Goal: Information Seeking & Learning: Find specific fact

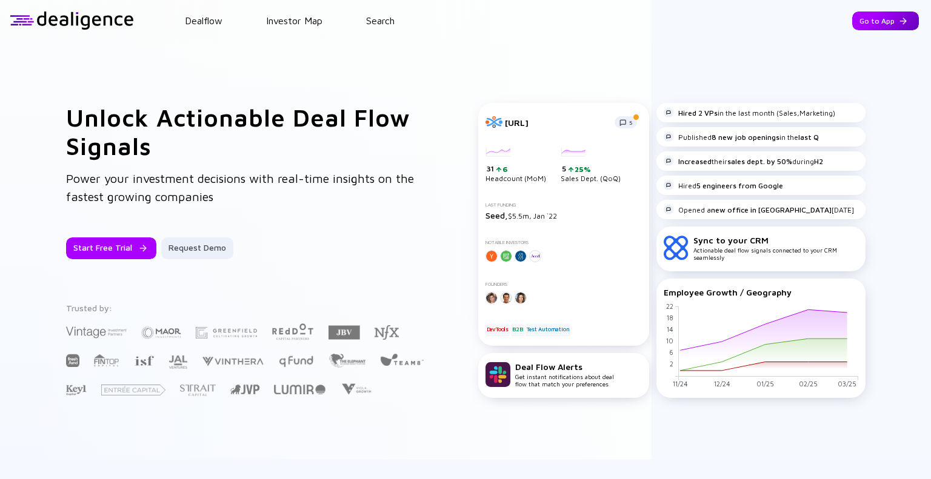
click at [869, 19] on div "Go to App" at bounding box center [885, 21] width 67 height 19
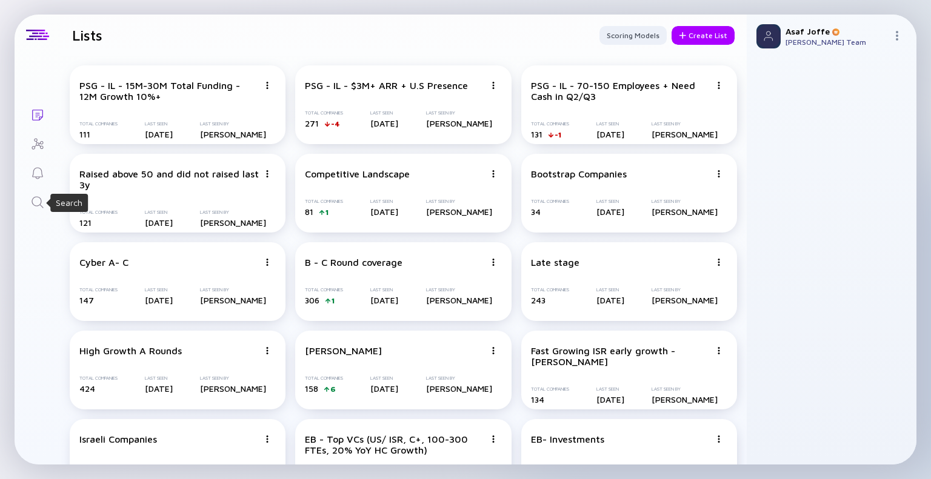
click at [41, 195] on icon "Search" at bounding box center [37, 202] width 15 height 15
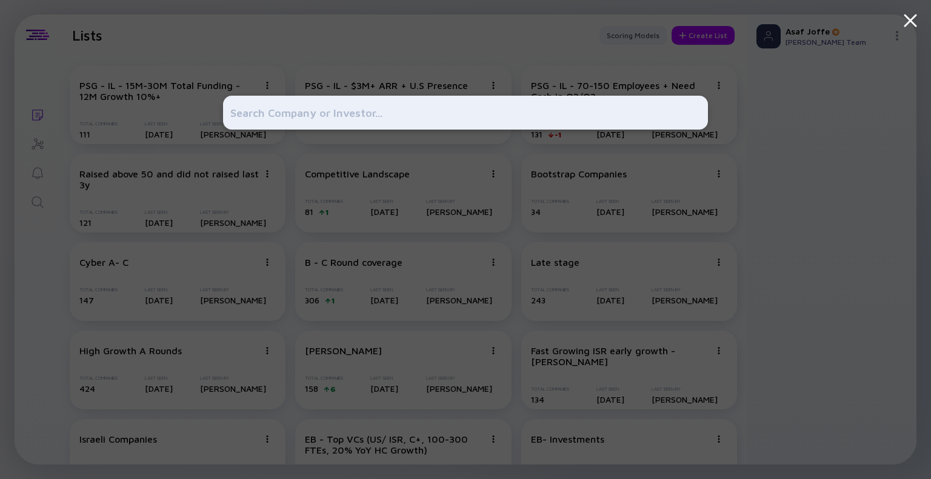
type input "E"
type input "C"
type input "A"
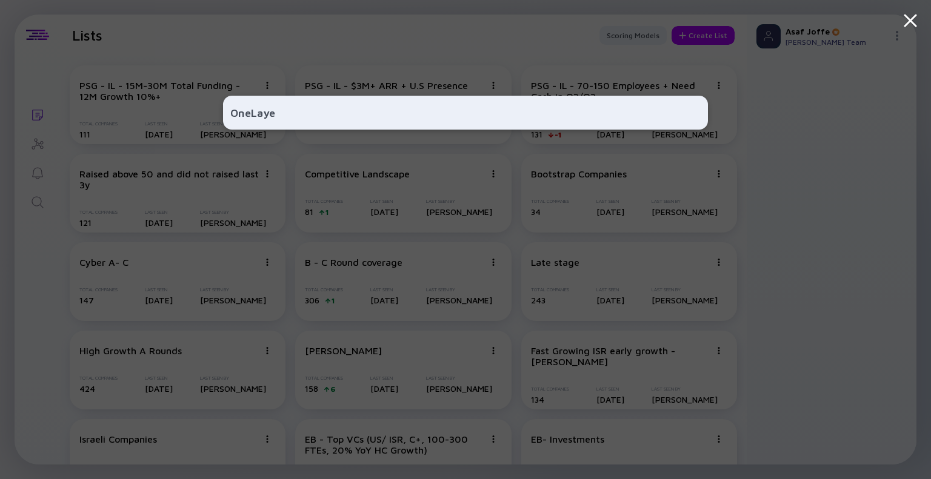
type input "OneLayer"
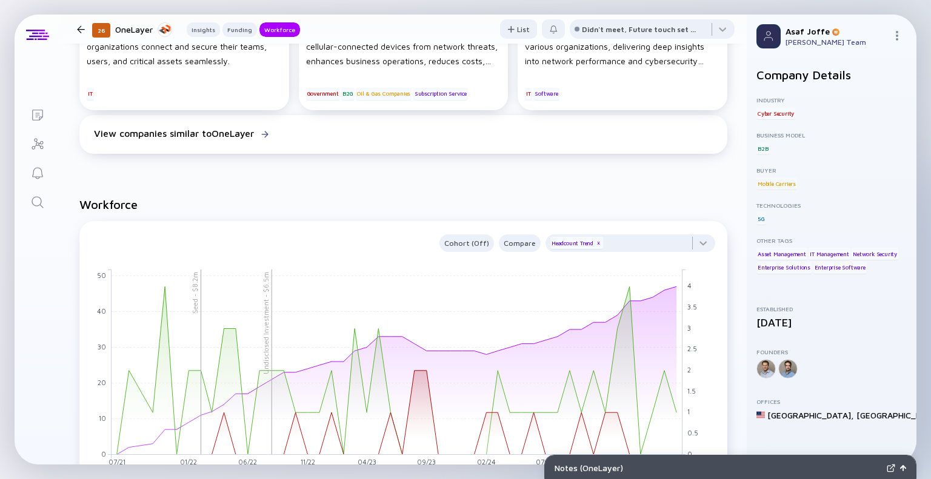
scroll to position [780, 0]
